Goal: Task Accomplishment & Management: Complete application form

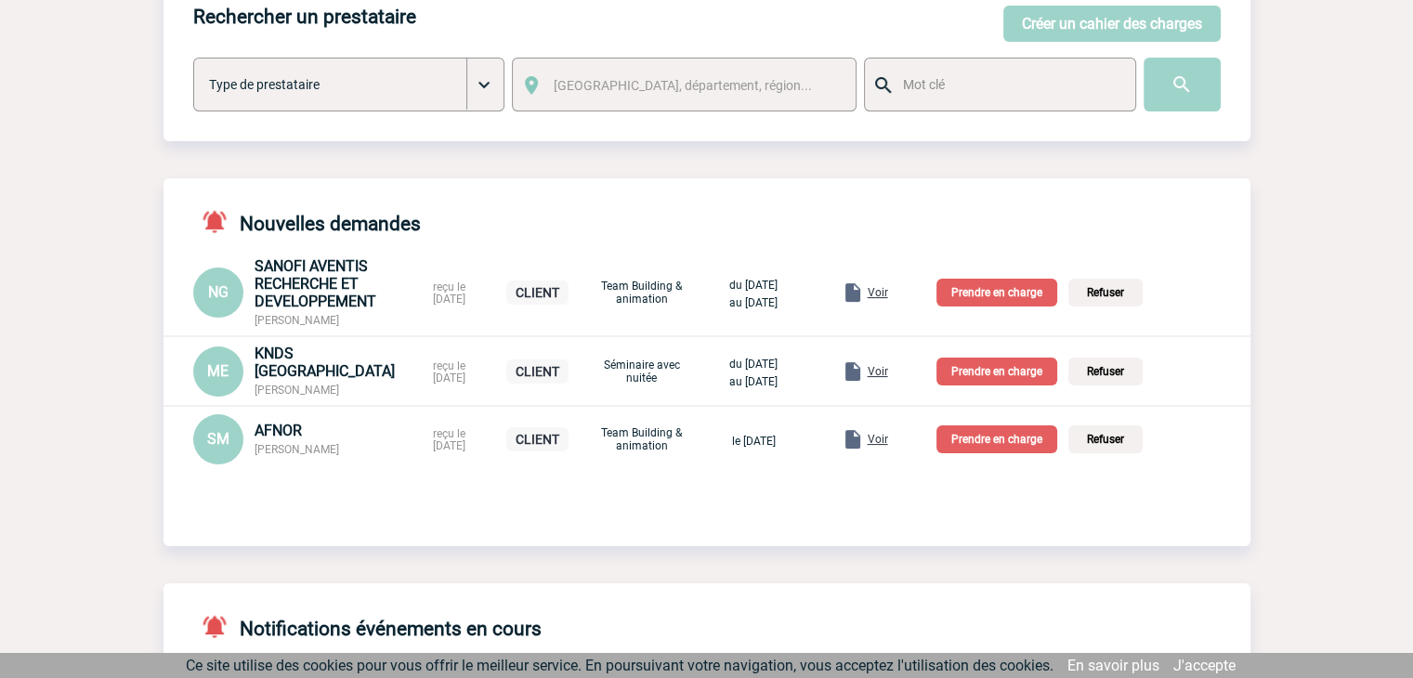
scroll to position [160, 0]
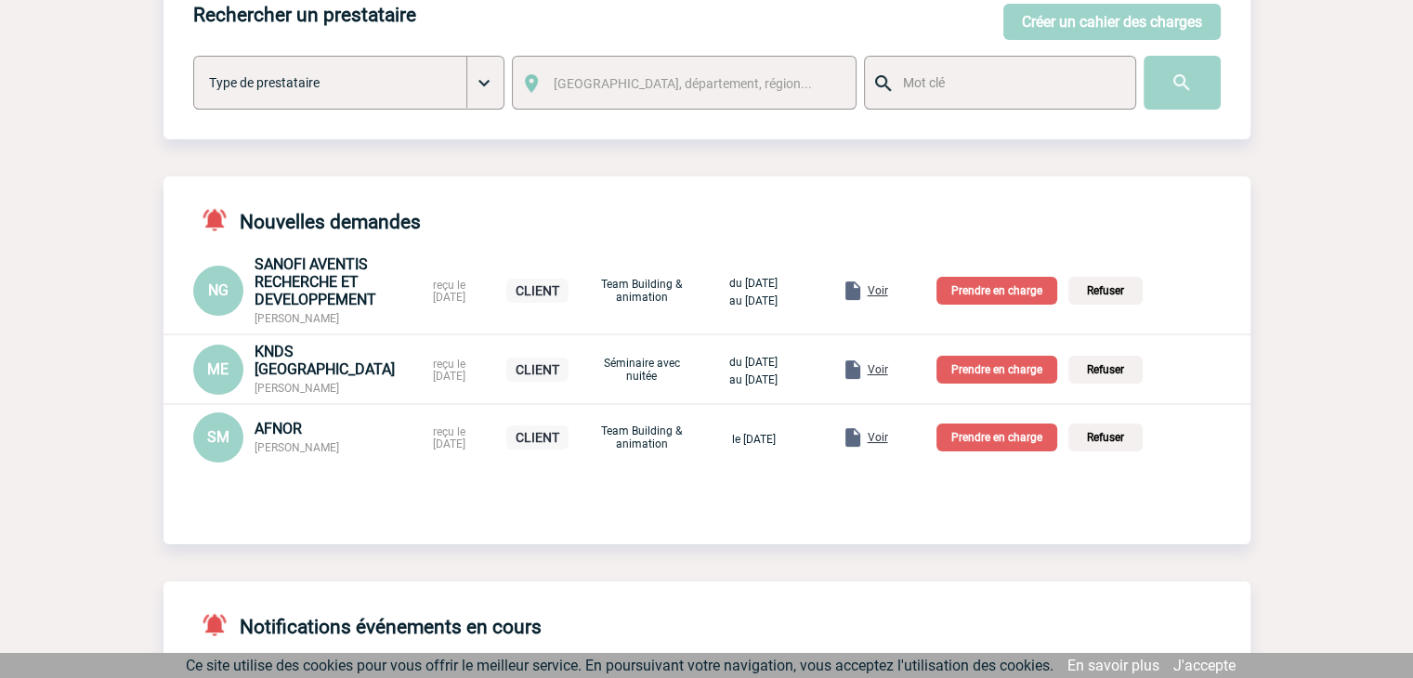
click at [888, 364] on span "Voir" at bounding box center [878, 369] width 20 height 13
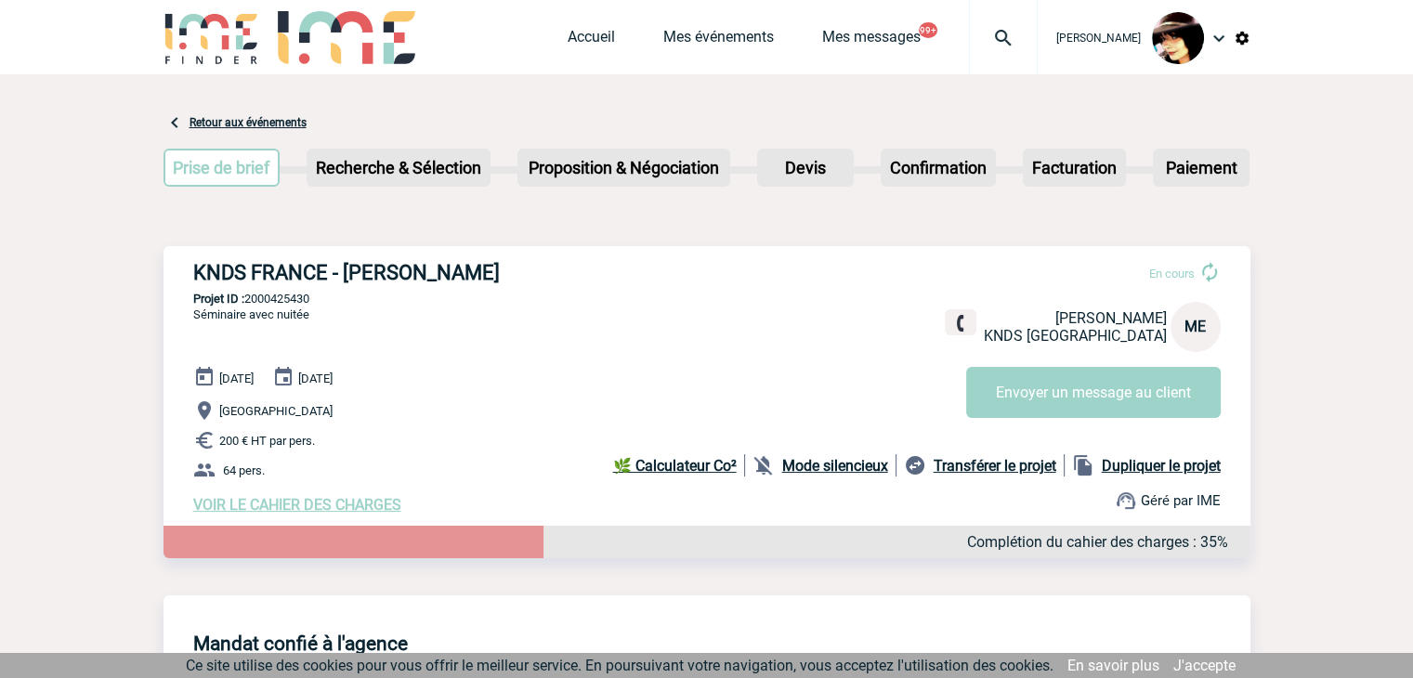
click at [369, 511] on span "VOIR LE CAHIER DES CHARGES" at bounding box center [297, 505] width 208 height 18
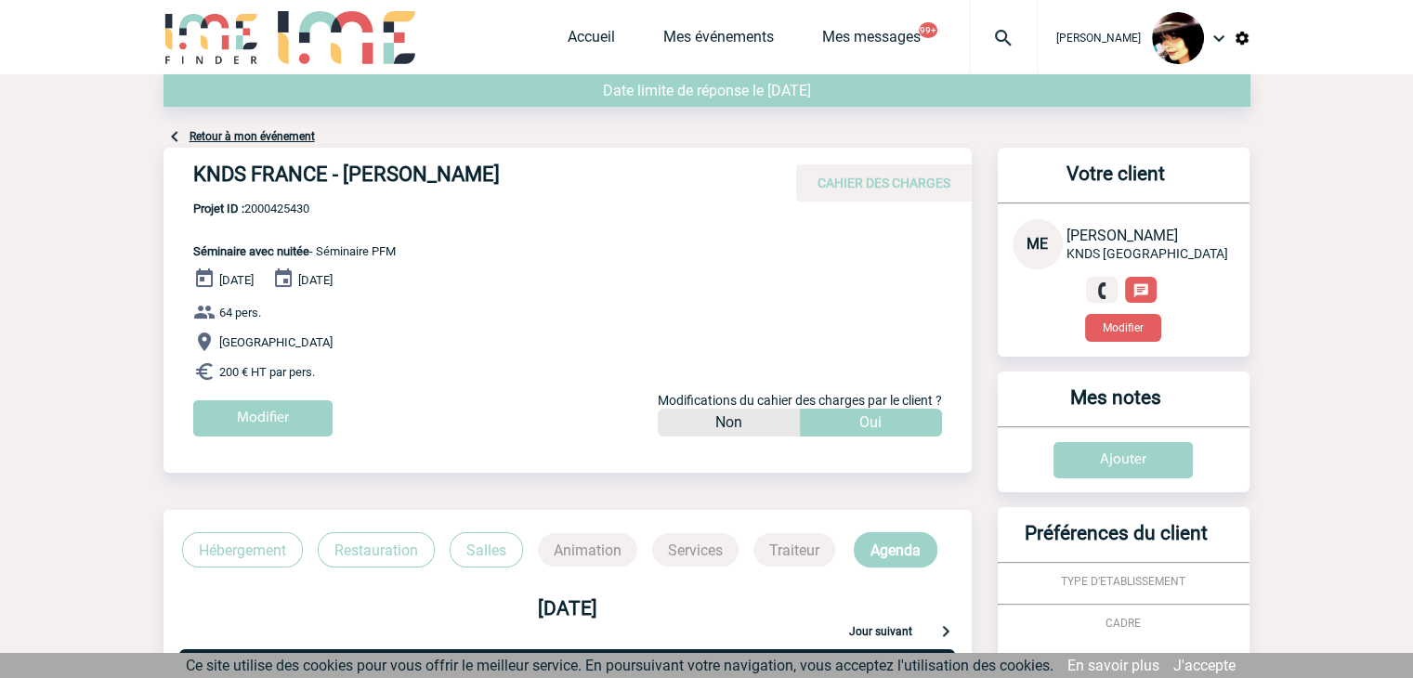
scroll to position [390, 0]
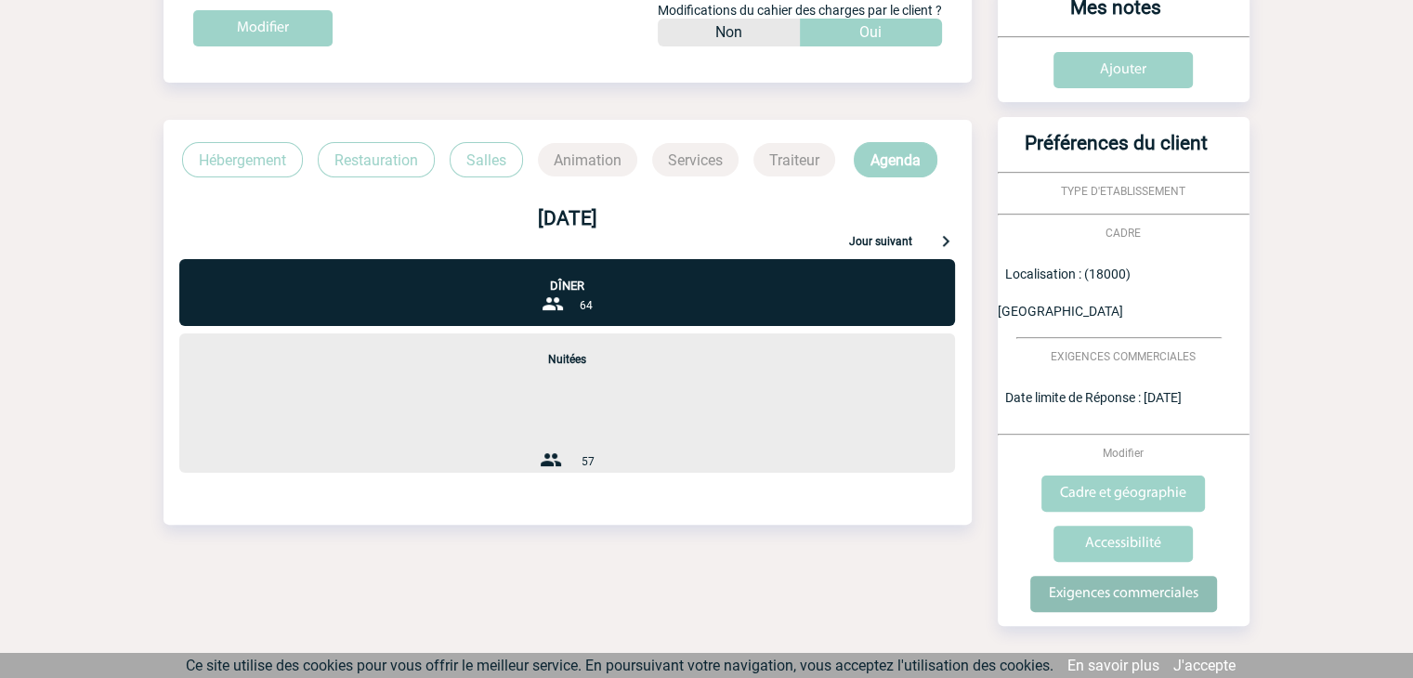
click at [1161, 576] on input "Exigences commerciales" at bounding box center [1123, 594] width 187 height 36
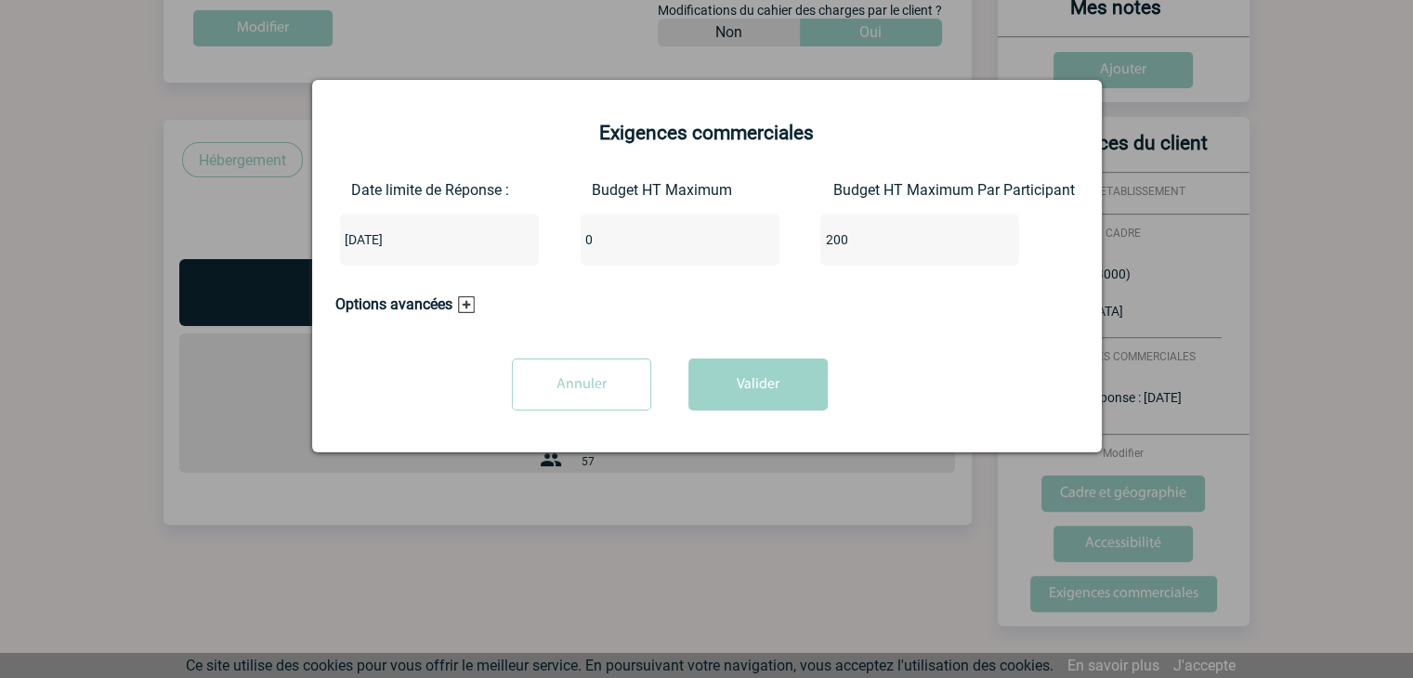
click at [613, 240] on input "0" at bounding box center [668, 240] width 175 height 24
type input "12800"
click at [689, 400] on button "Valider" at bounding box center [757, 385] width 139 height 52
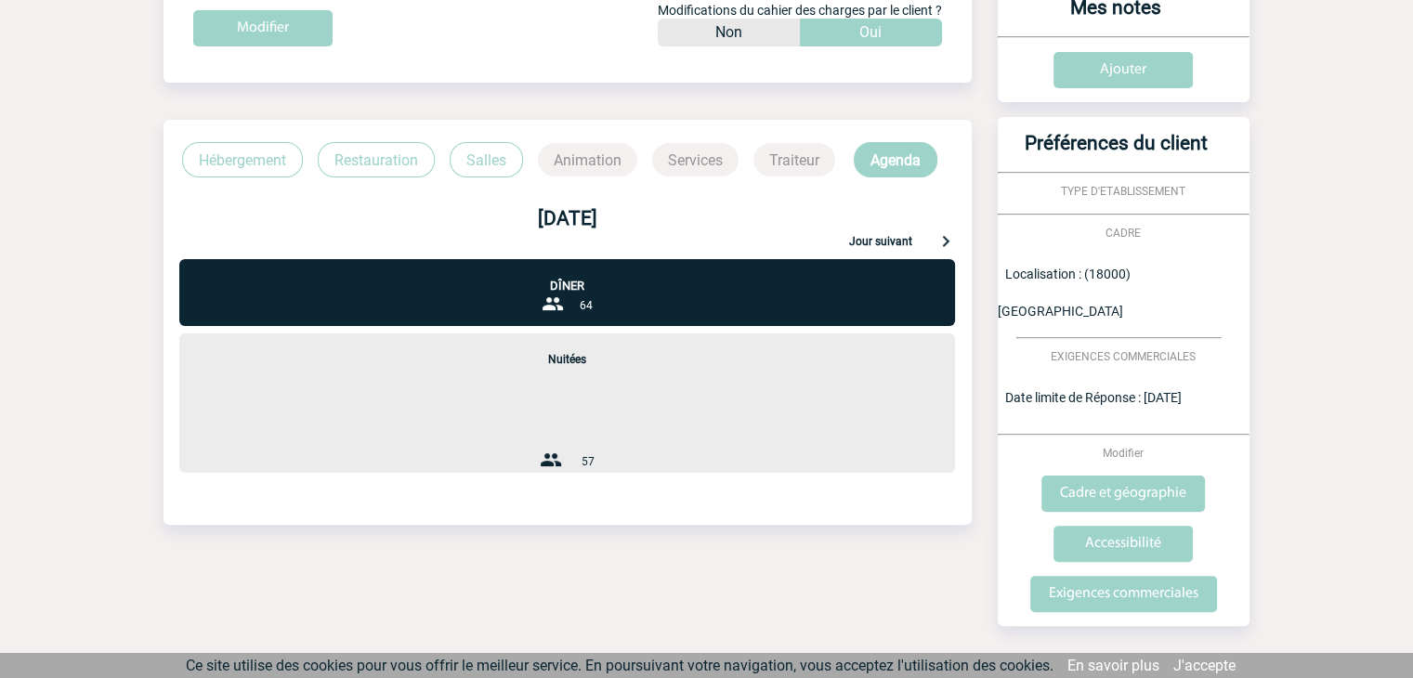
scroll to position [0, 0]
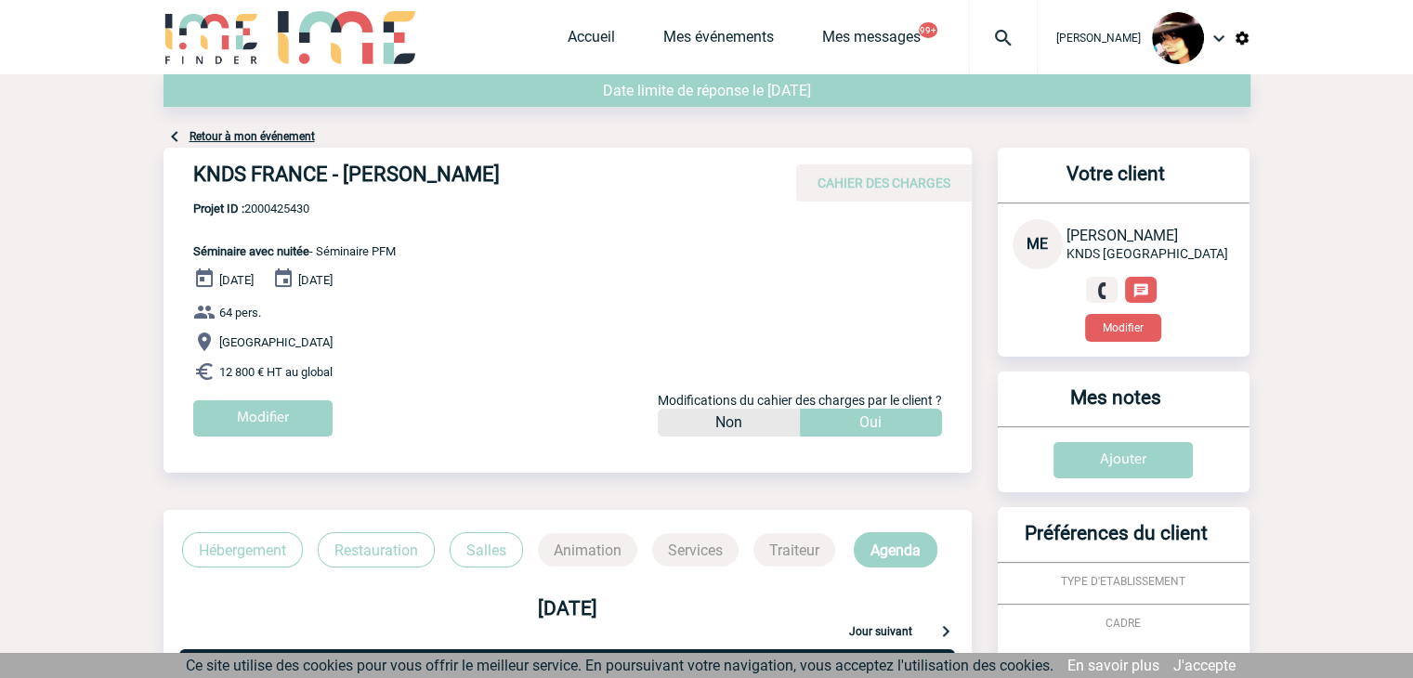
click at [570, 27] on div "Accueil Mes événements Mes messages 99+ Projet, client Projet, client" at bounding box center [803, 37] width 470 height 74
click at [569, 42] on link "Accueil" at bounding box center [591, 41] width 47 height 26
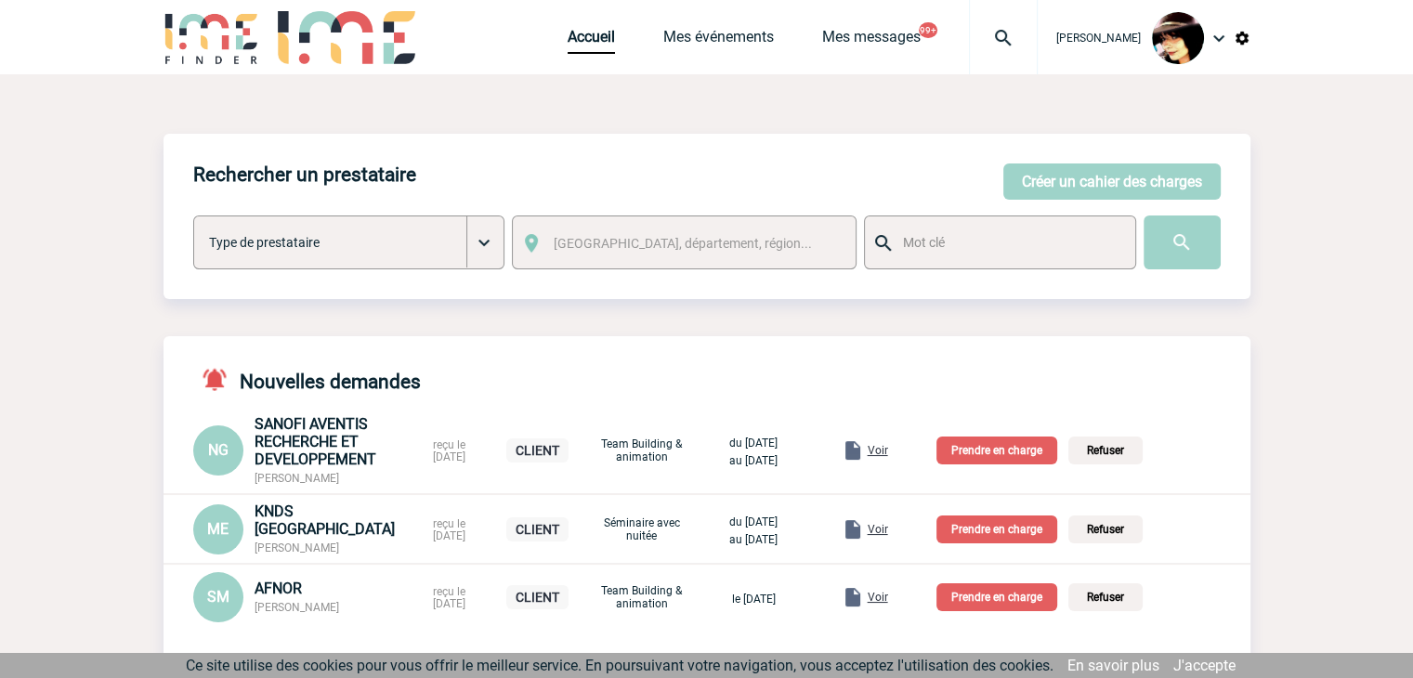
click at [1009, 531] on p "Prendre en charge" at bounding box center [997, 530] width 121 height 28
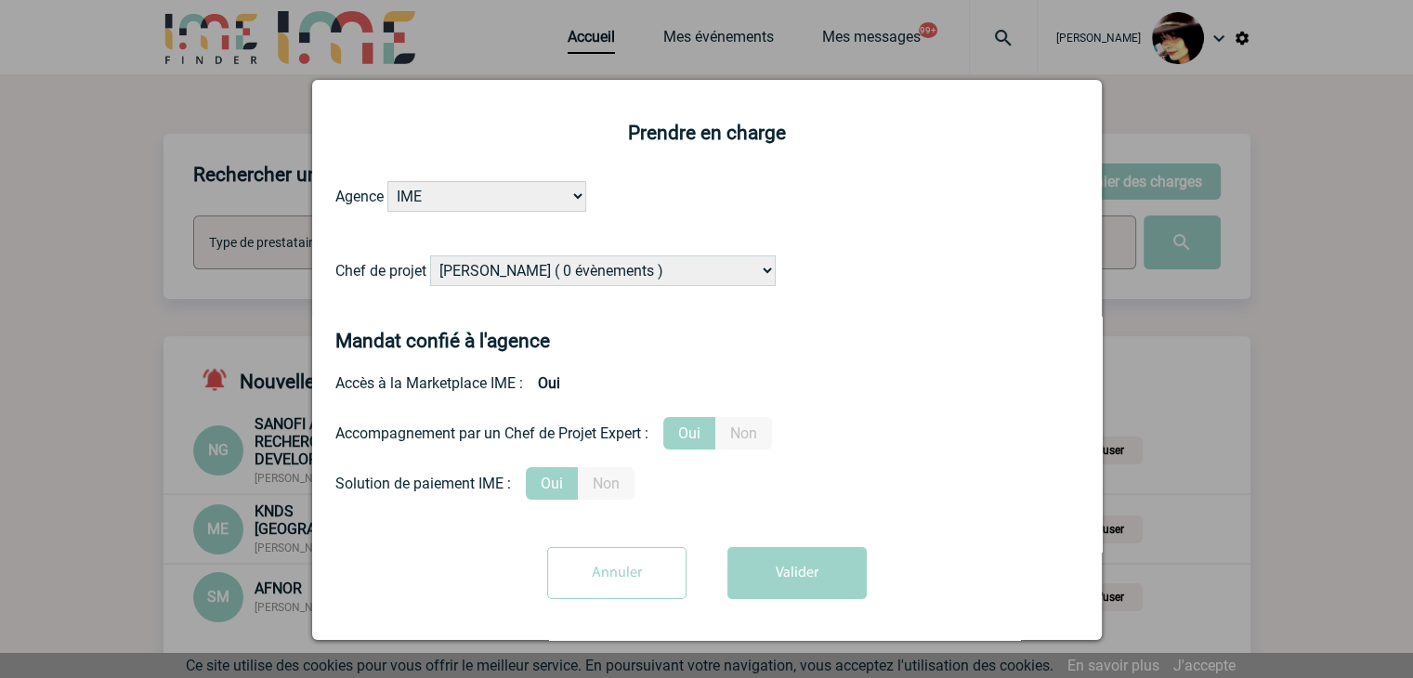
click at [668, 272] on select "Alizée VERLAGUET ( 0 évènements ) Anne GIRAUD ( 1196 évènements ) Anne-François…" at bounding box center [603, 271] width 346 height 31
select select "131349"
click at [430, 256] on select "Alizée VERLAGUET ( 0 évènements ) Anne GIRAUD ( 1196 évènements ) Anne-François…" at bounding box center [603, 271] width 346 height 31
click at [778, 582] on button "Valider" at bounding box center [797, 573] width 139 height 52
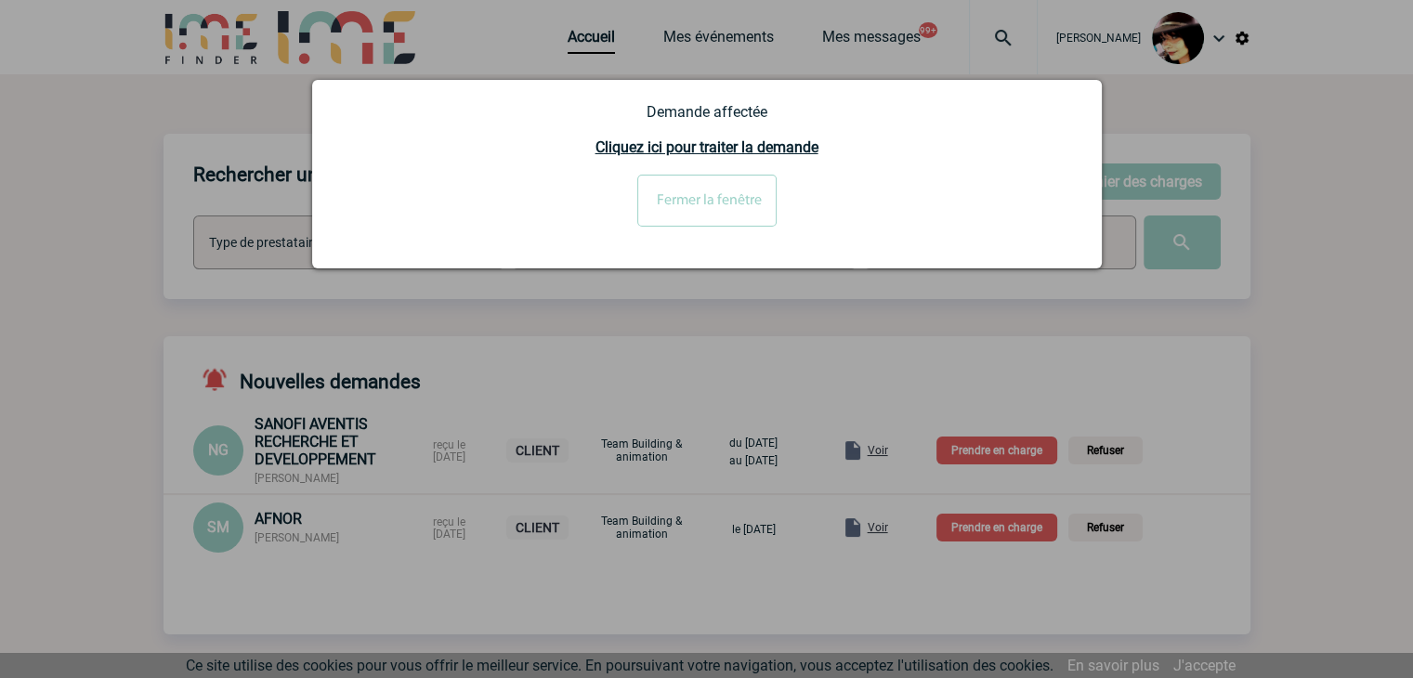
click at [901, 533] on div at bounding box center [706, 339] width 1413 height 678
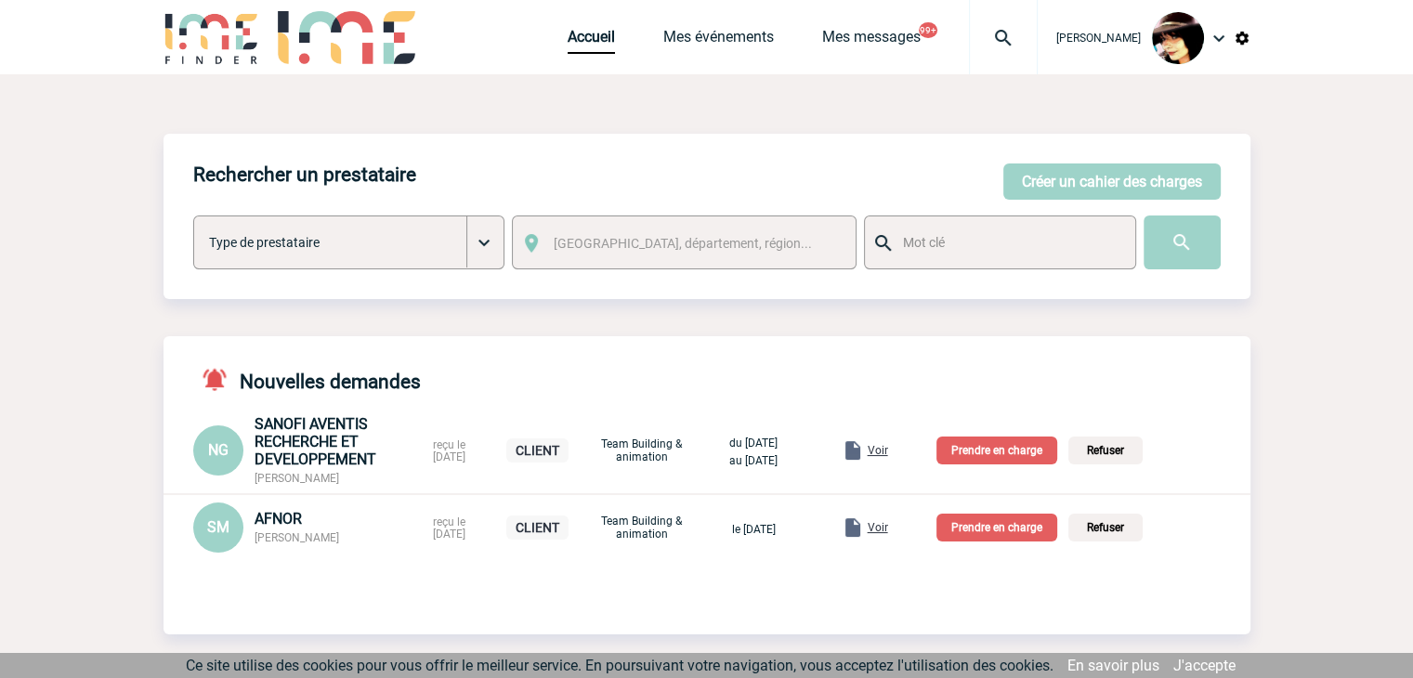
click at [888, 531] on span "Voir" at bounding box center [878, 527] width 20 height 13
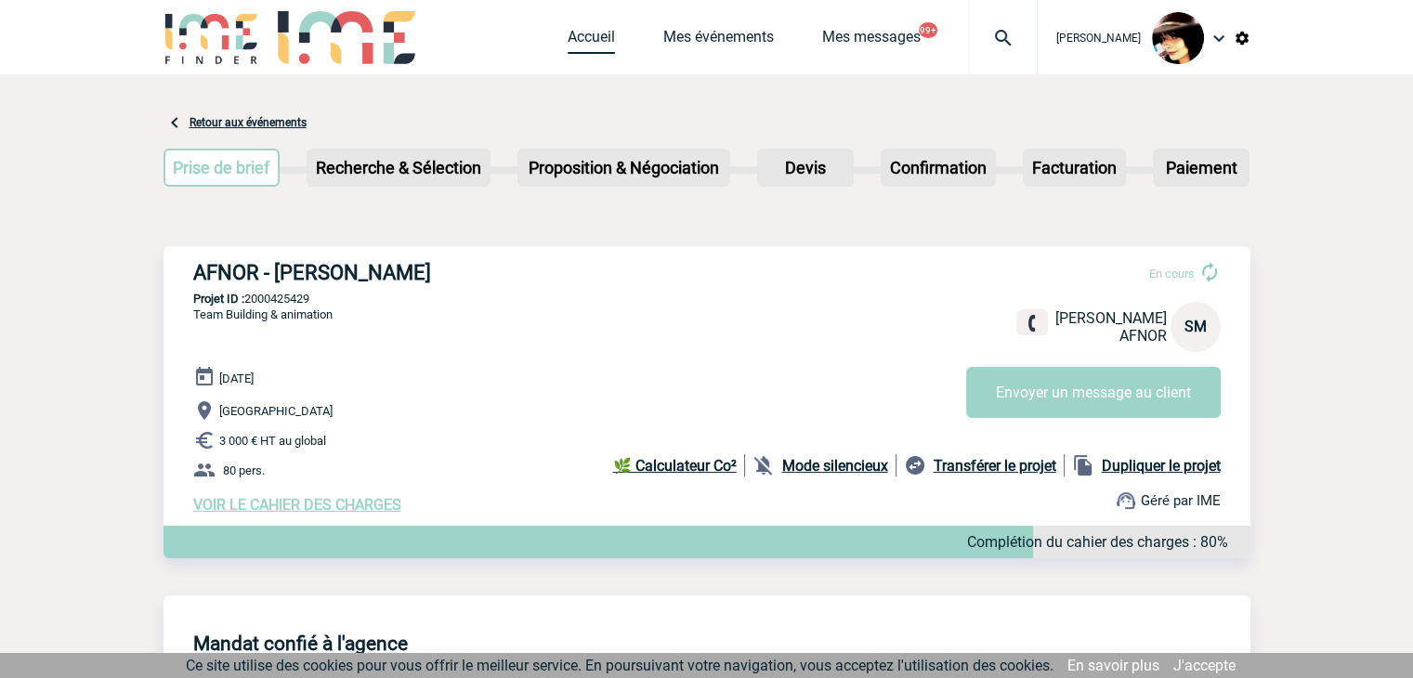
click at [574, 37] on link "Accueil" at bounding box center [591, 41] width 47 height 26
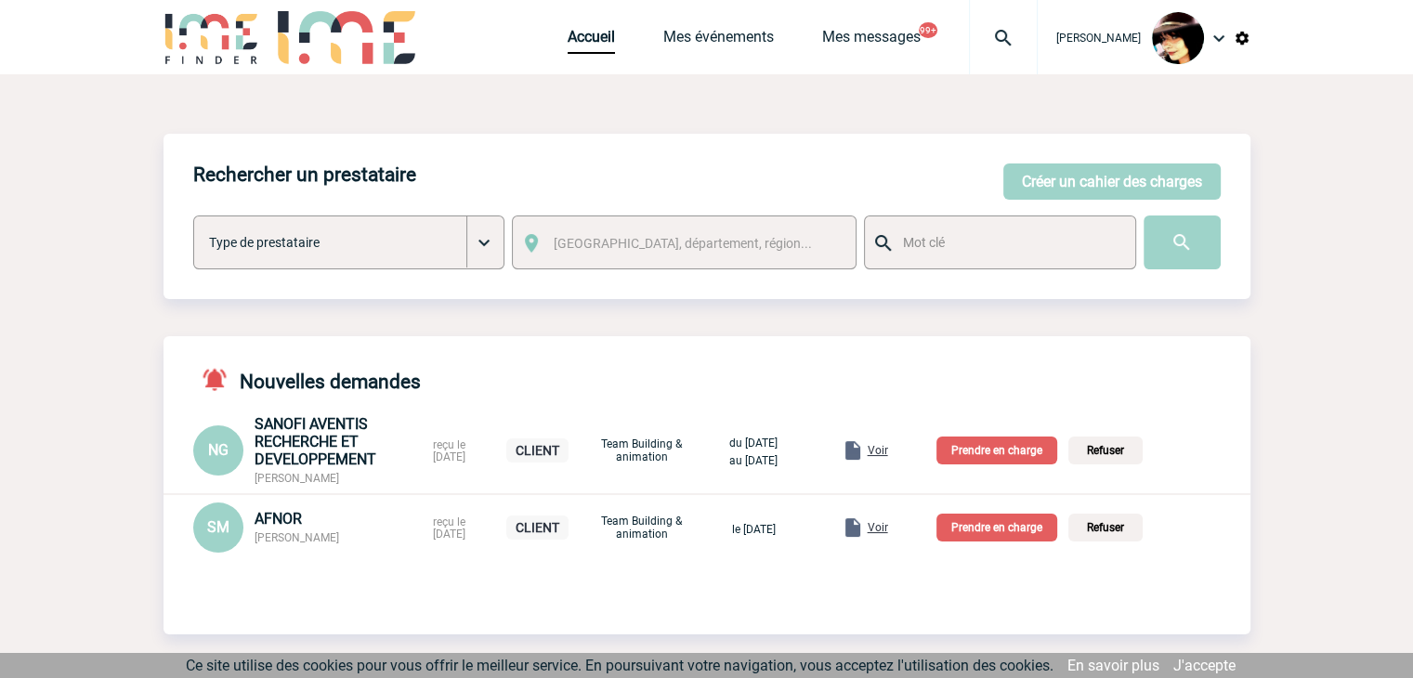
click at [996, 532] on p "Prendre en charge" at bounding box center [997, 528] width 121 height 28
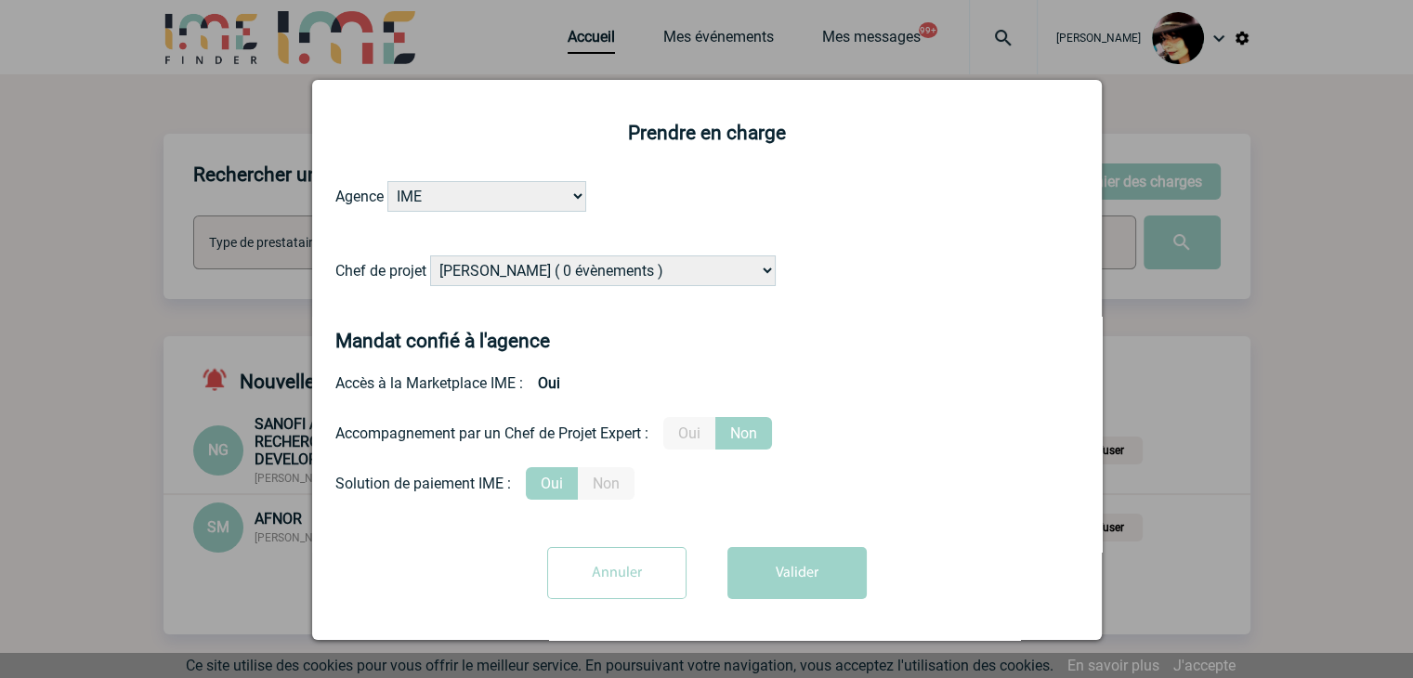
click at [684, 274] on select "[PERSON_NAME] ( 0 évènements ) [PERSON_NAME] ( 1196 évènements ) [PERSON_NAME] …" at bounding box center [603, 271] width 346 height 31
select select "132114"
click at [430, 256] on select "[PERSON_NAME] ( 0 évènements ) [PERSON_NAME] ( 1196 évènements ) [PERSON_NAME] …" at bounding box center [603, 271] width 346 height 31
click at [699, 437] on label "Oui" at bounding box center [689, 433] width 52 height 33
click at [0, 0] on input "Oui" at bounding box center [0, 0] width 0 height 0
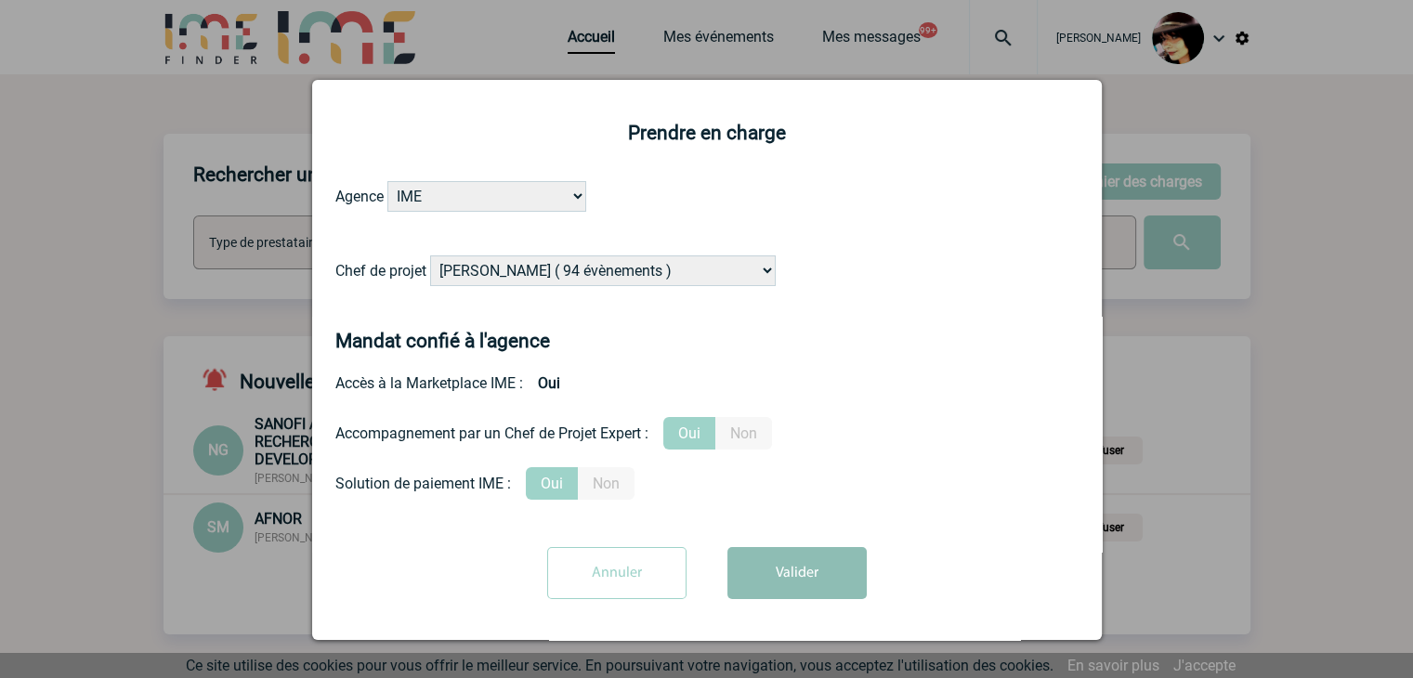
click at [754, 566] on button "Valider" at bounding box center [797, 573] width 139 height 52
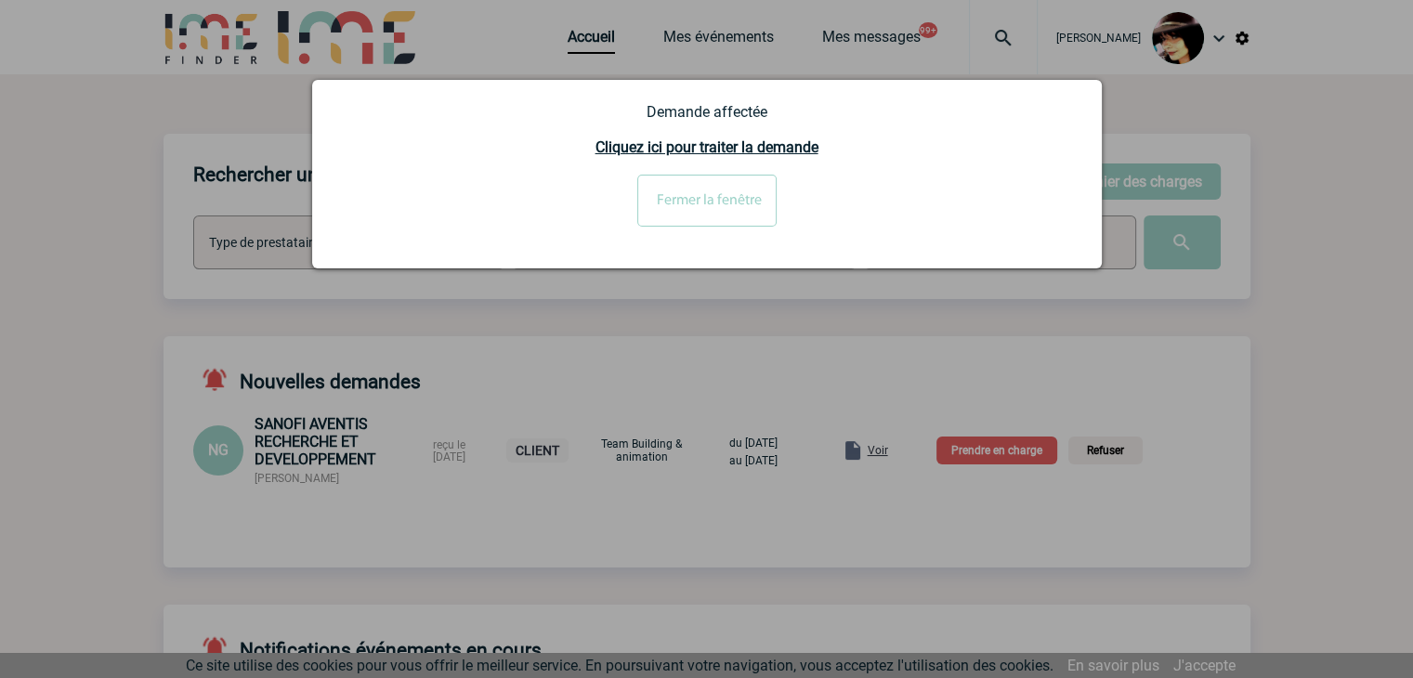
click at [799, 538] on div at bounding box center [706, 339] width 1413 height 678
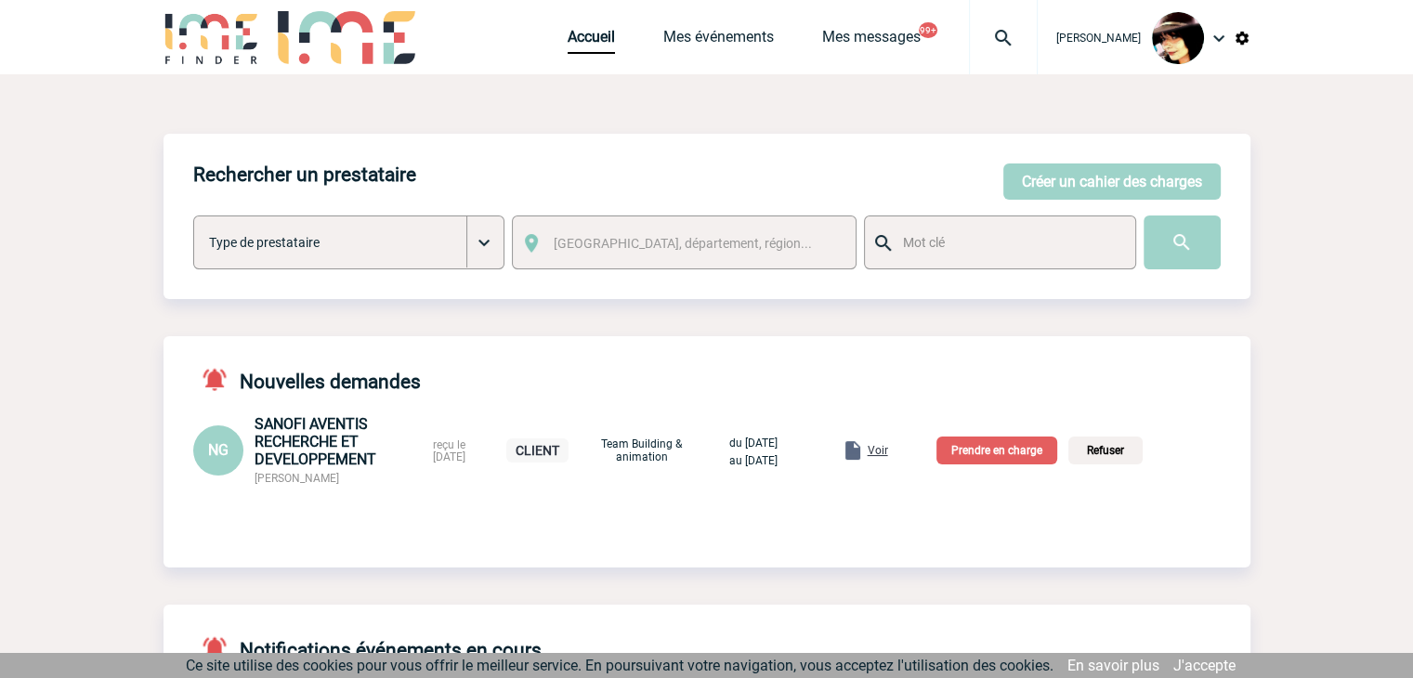
click at [888, 453] on span "Voir" at bounding box center [878, 450] width 20 height 13
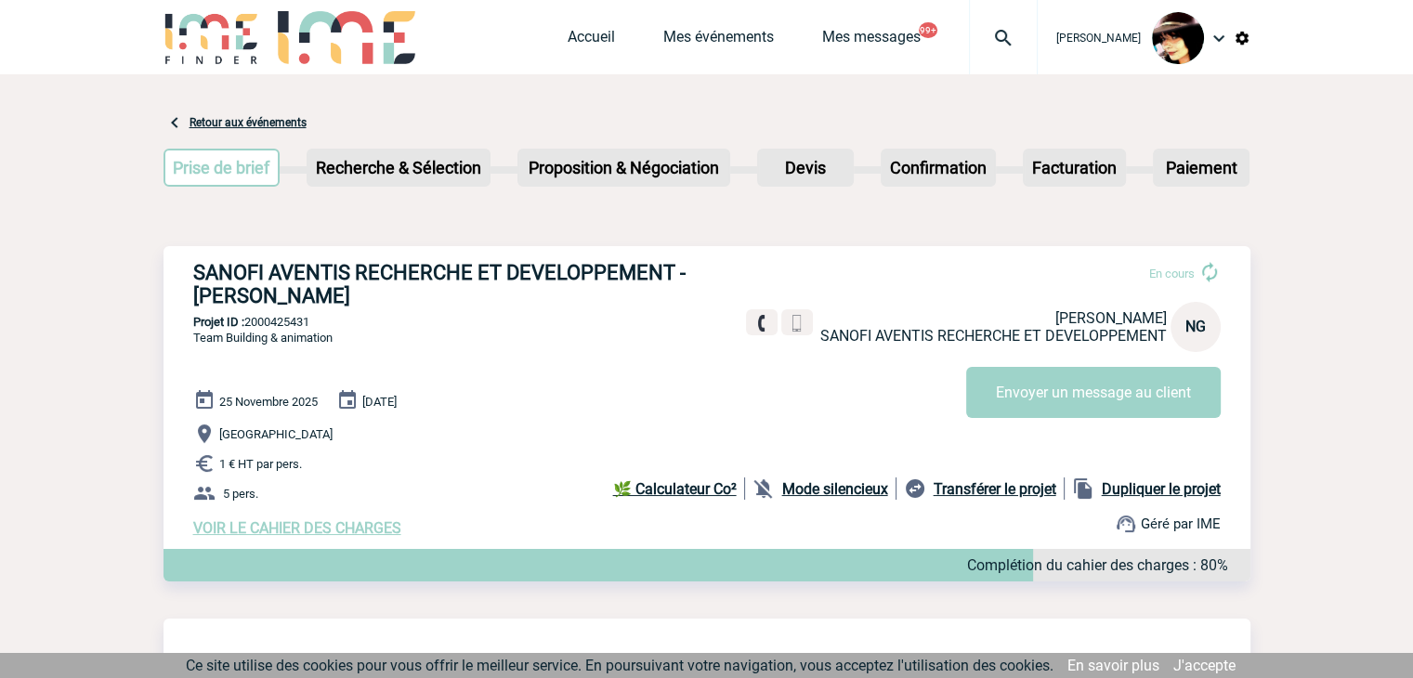
click at [364, 533] on span "VOIR LE CAHIER DES CHARGES" at bounding box center [297, 528] width 208 height 18
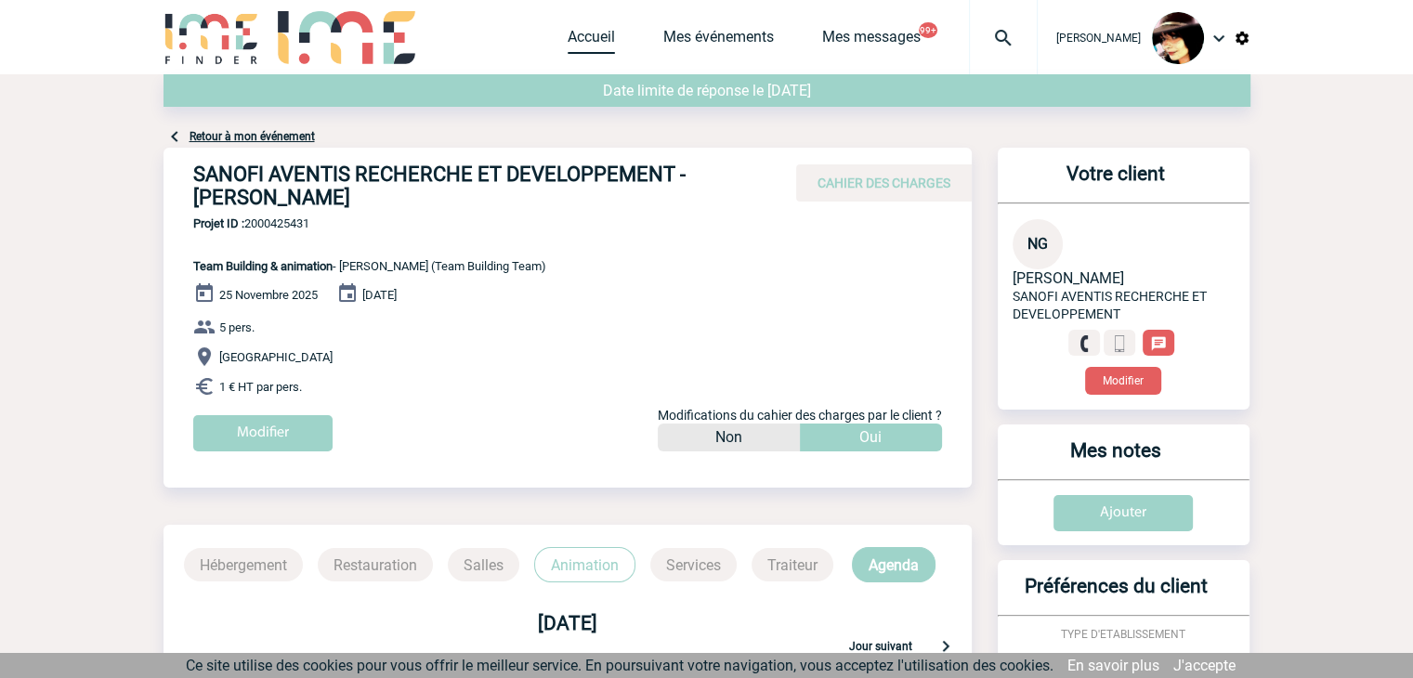
click at [569, 47] on link "Accueil" at bounding box center [591, 41] width 47 height 26
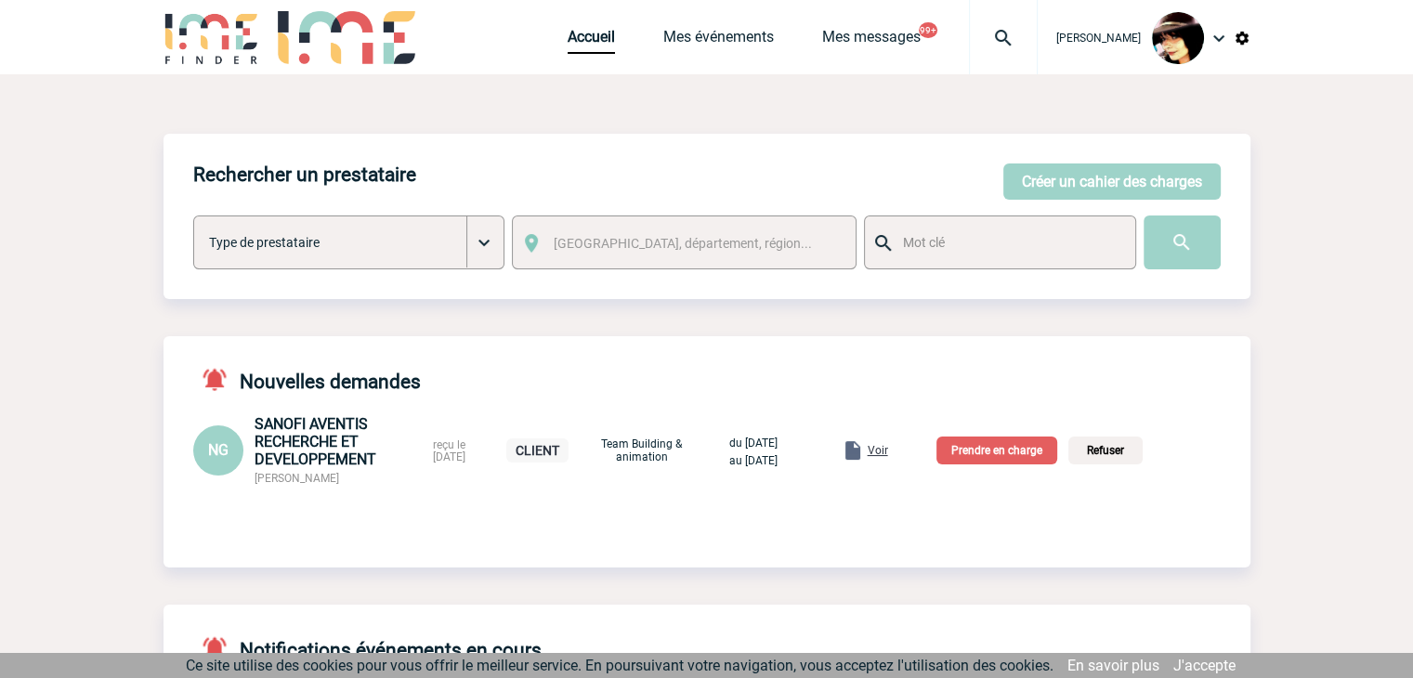
click at [1027, 447] on p "Prendre en charge" at bounding box center [997, 451] width 121 height 28
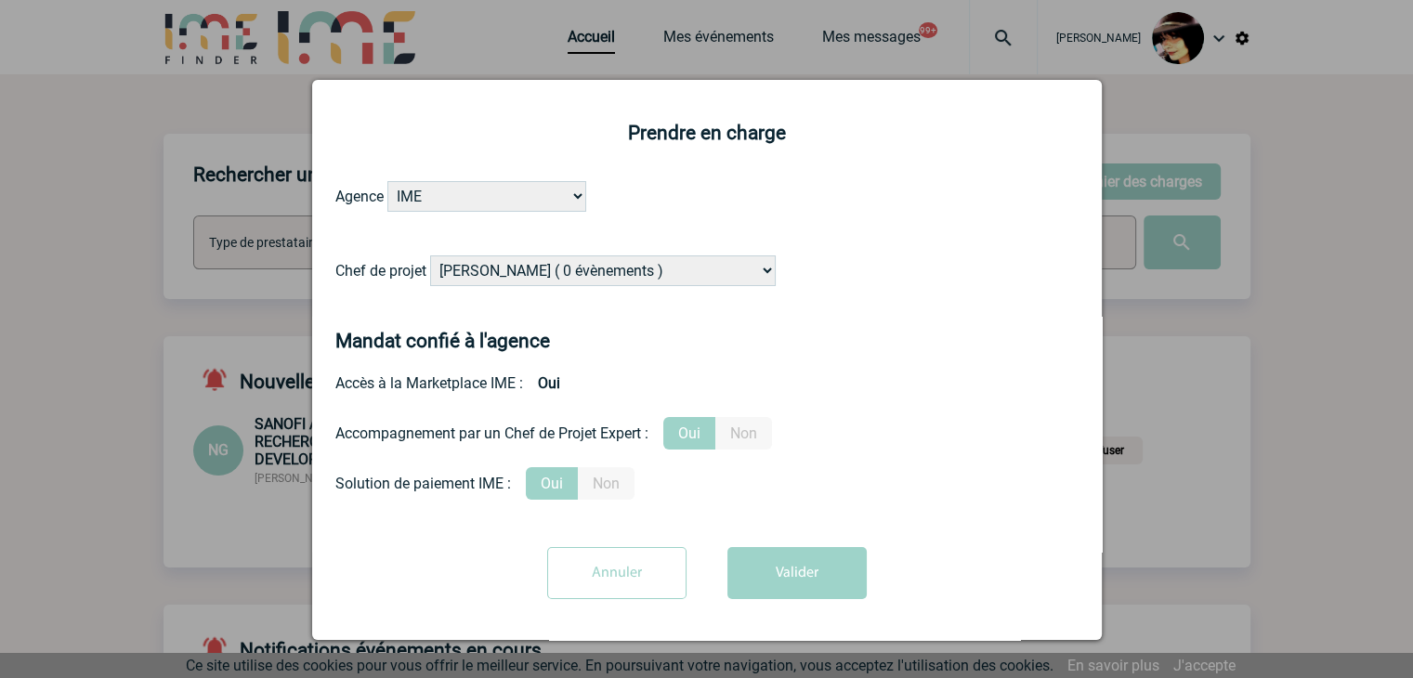
click at [643, 273] on select "Alizée VERLAGUET ( 0 évènements ) Anne GIRAUD ( 1196 évènements ) Anne-François…" at bounding box center [603, 271] width 346 height 31
select select "131612"
click at [430, 256] on select "Alizée VERLAGUET ( 0 évènements ) Anne GIRAUD ( 1196 évènements ) Anne-François…" at bounding box center [603, 271] width 346 height 31
click at [794, 580] on button "Valider" at bounding box center [797, 573] width 139 height 52
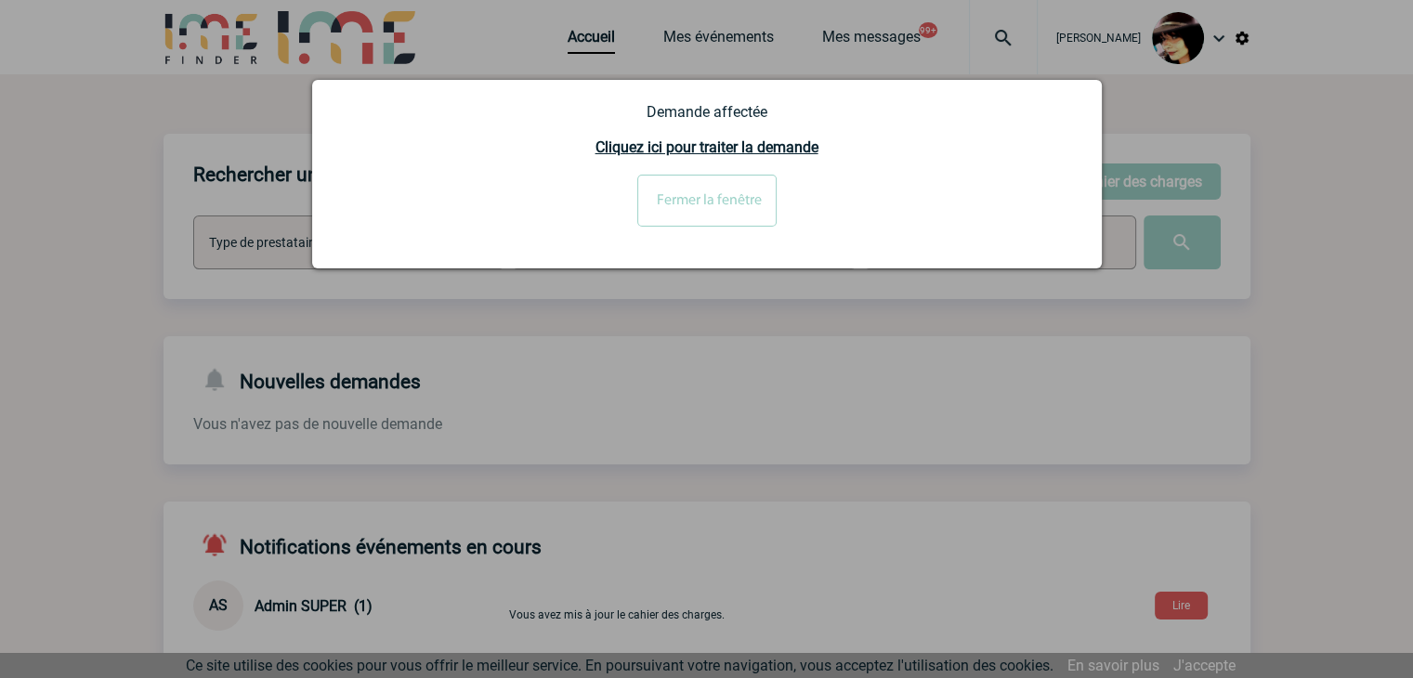
click at [714, 202] on input "Fermer la fenêtre" at bounding box center [706, 201] width 139 height 52
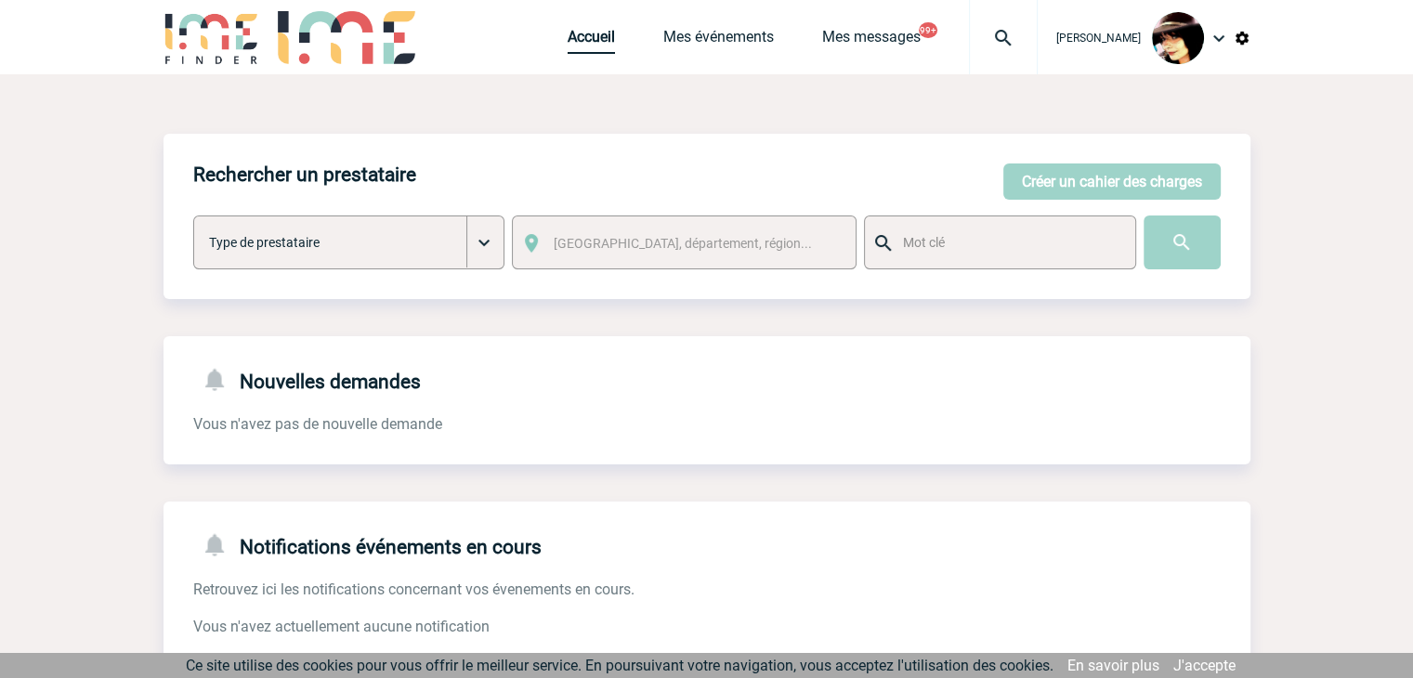
click at [569, 43] on link "Accueil" at bounding box center [591, 41] width 47 height 26
